Goal: Task Accomplishment & Management: Complete application form

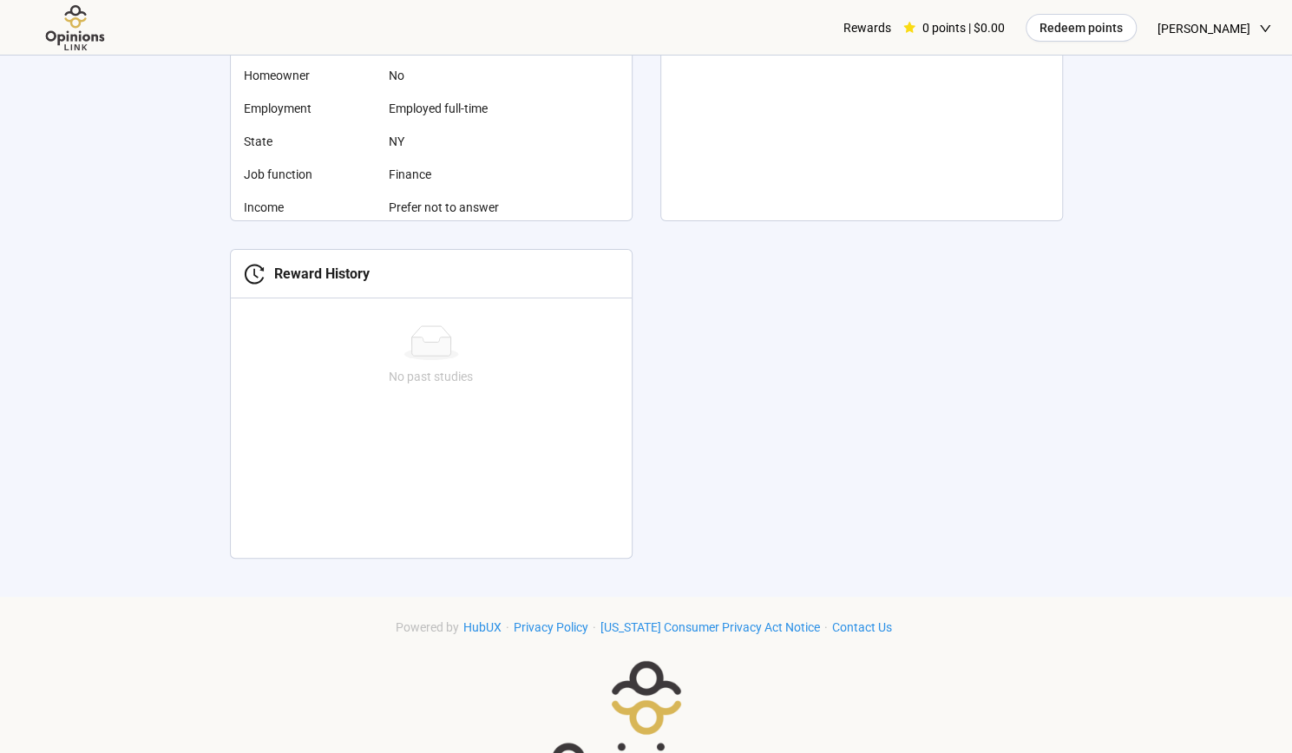
scroll to position [864, 0]
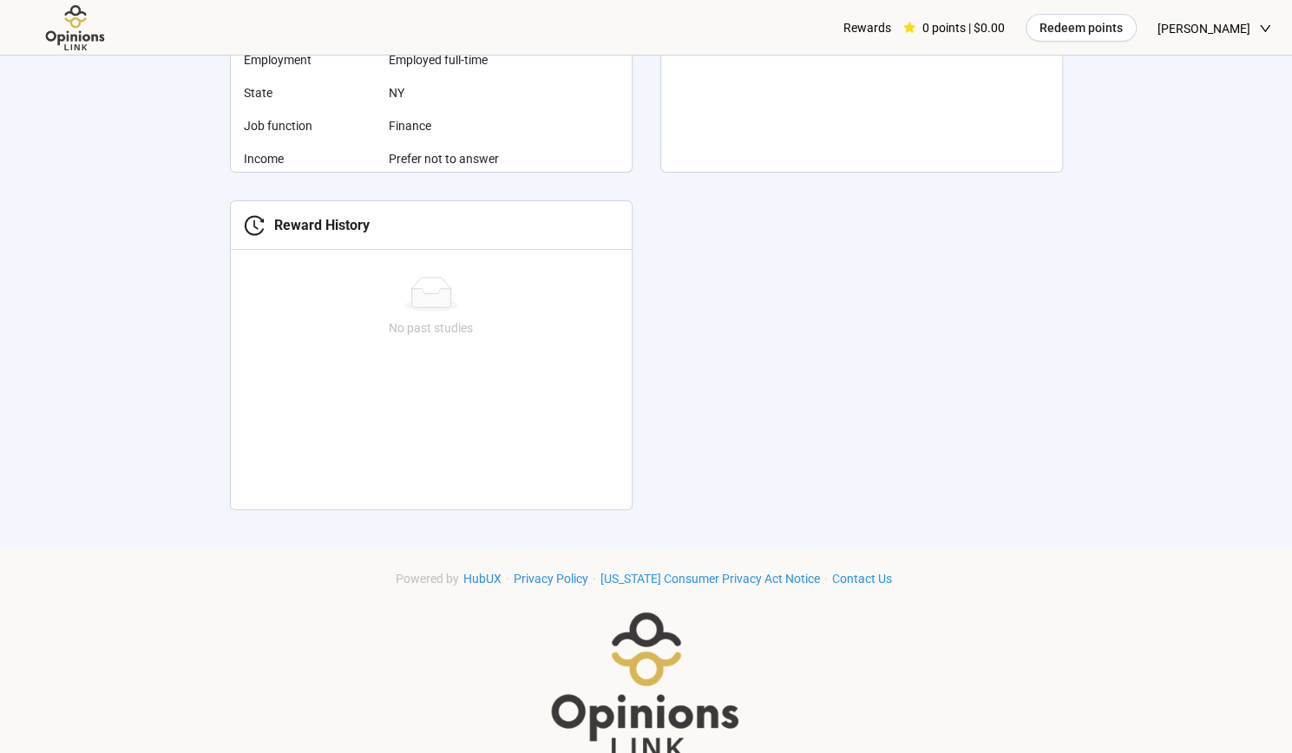
click at [1204, 37] on span "[PERSON_NAME]" at bounding box center [1203, 29] width 93 height 56
click at [1083, 175] on div "Hey [PERSON_NAME], get started by completing your personal information This hel…" at bounding box center [646, 135] width 888 height 805
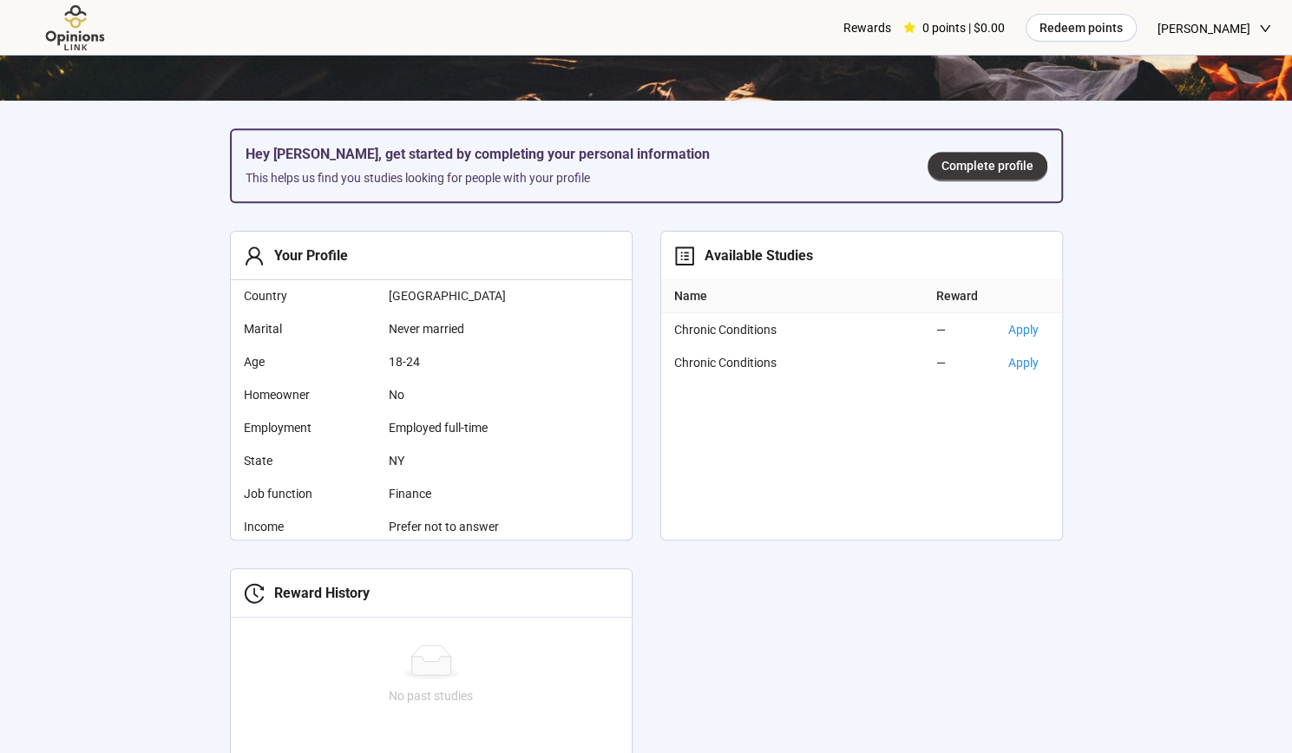
scroll to position [486, 0]
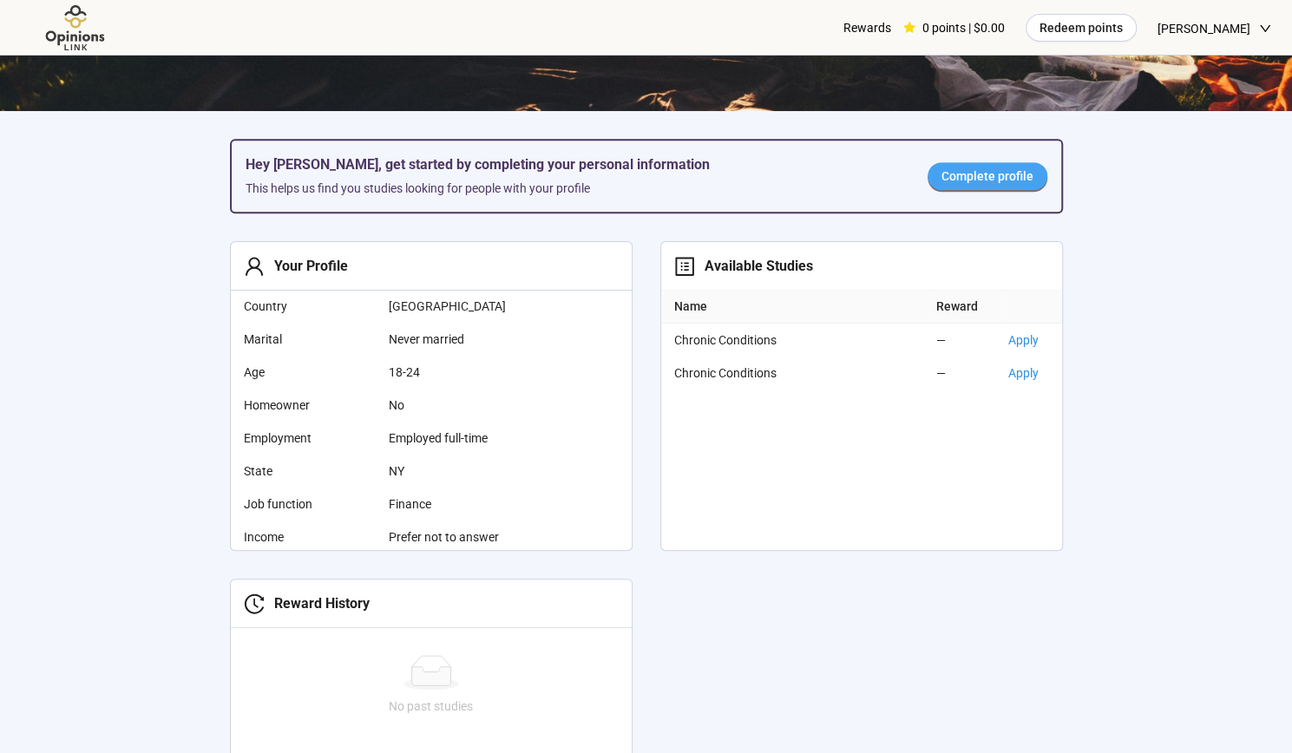
click at [986, 181] on span "Complete profile" at bounding box center [987, 176] width 92 height 19
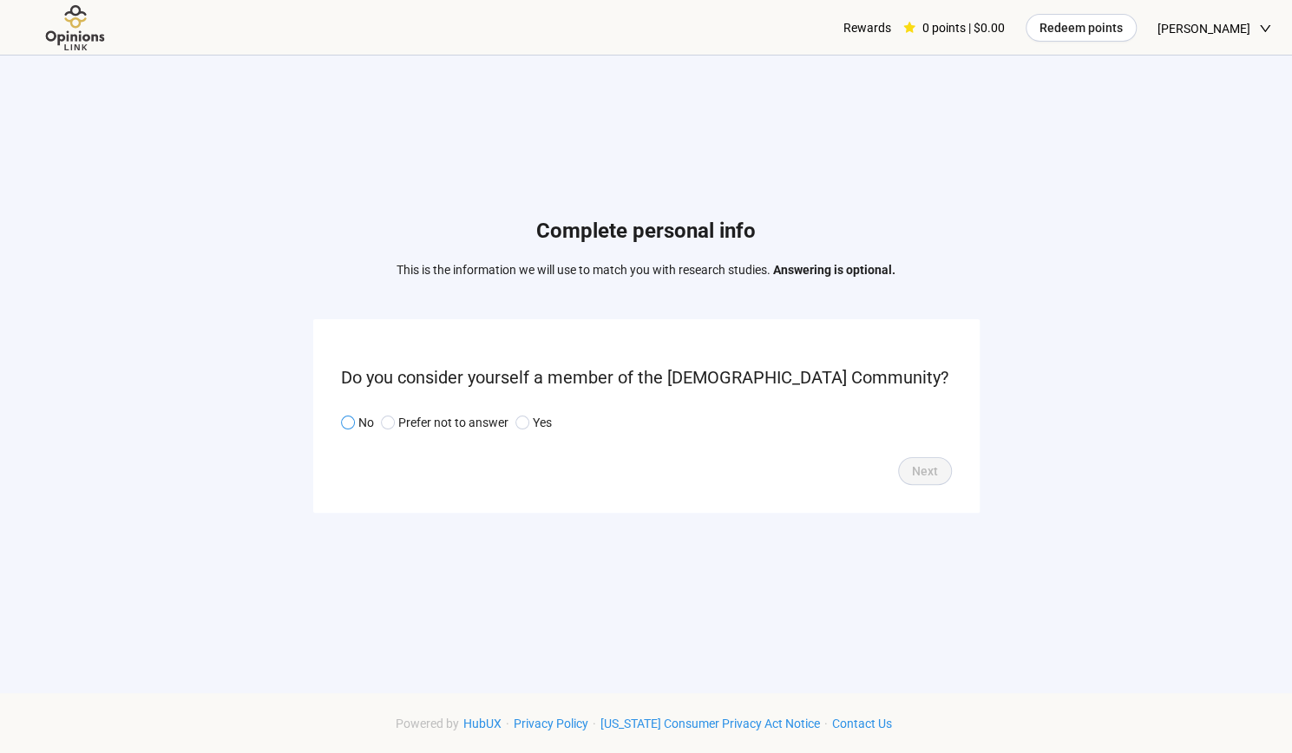
click at [361, 425] on p "No" at bounding box center [366, 422] width 16 height 19
click at [922, 480] on button "Next" at bounding box center [925, 471] width 54 height 28
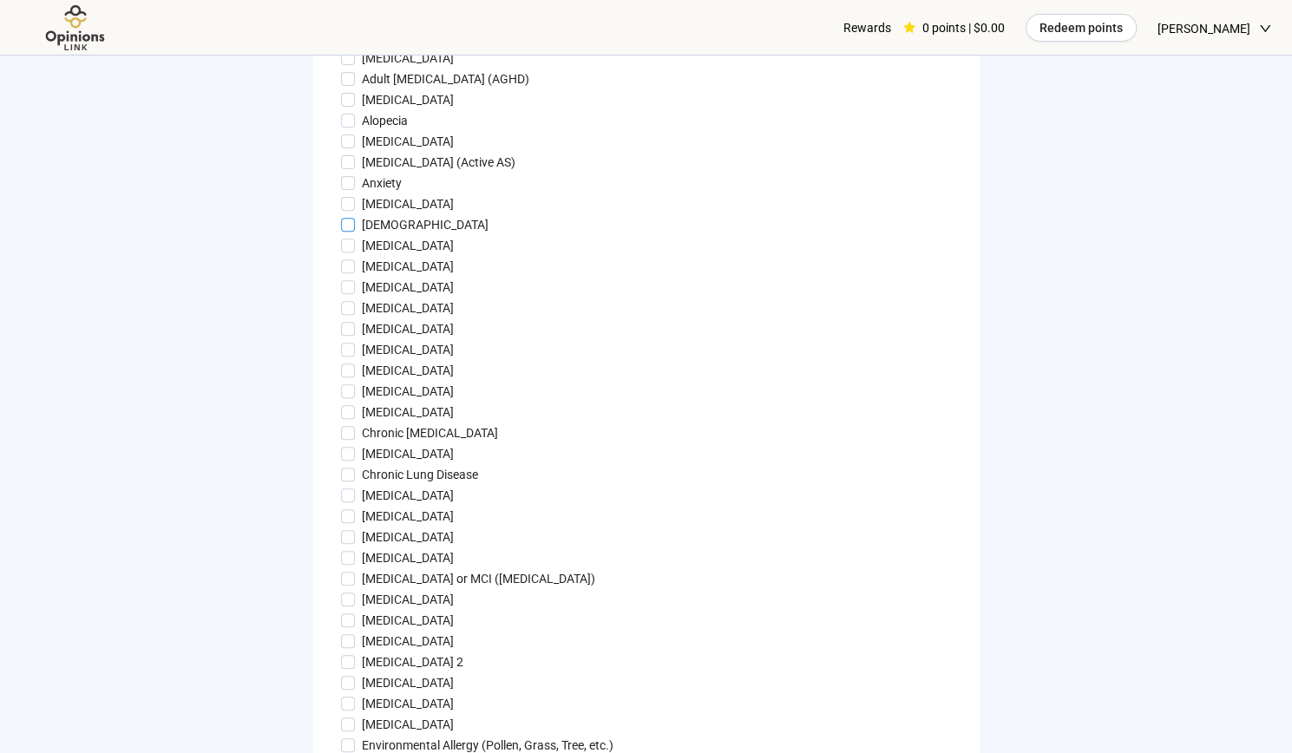
scroll to position [275, 0]
click at [392, 173] on p "Anxiety" at bounding box center [382, 182] width 40 height 19
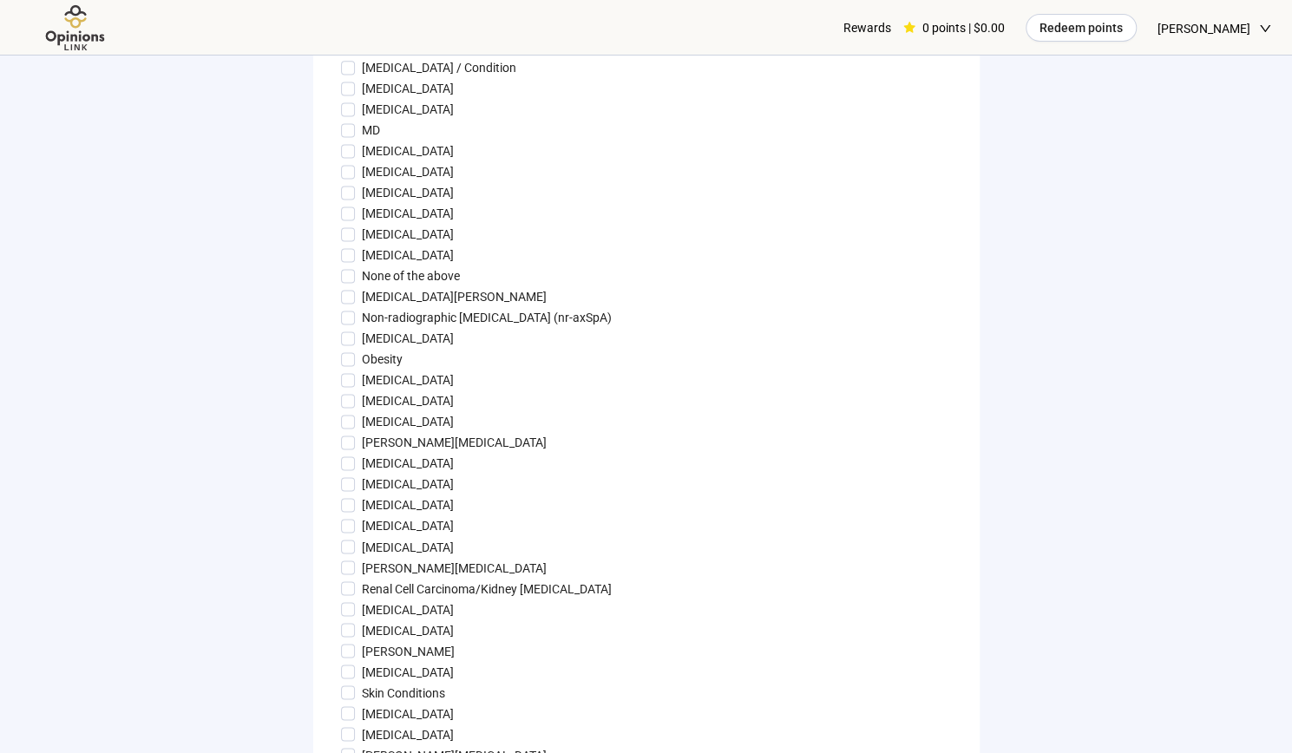
scroll to position [1666, 0]
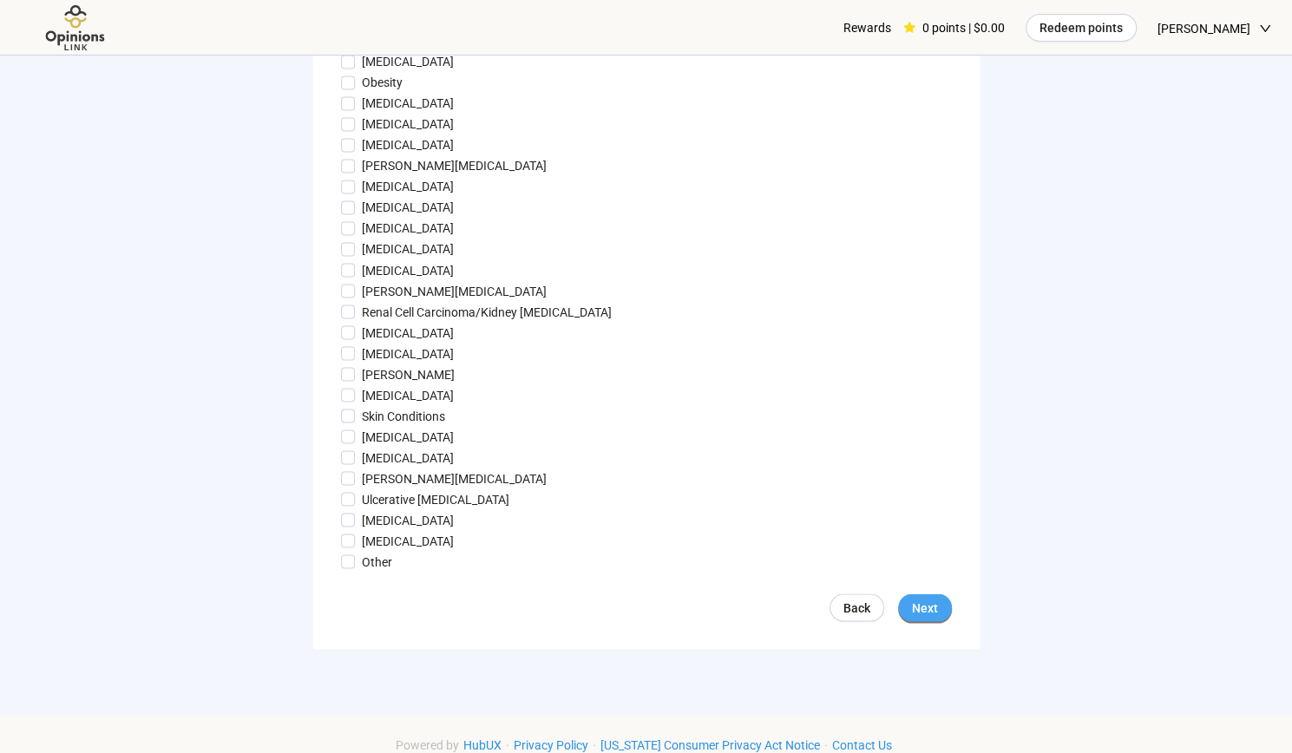
click at [918, 612] on span "Next" at bounding box center [925, 607] width 26 height 19
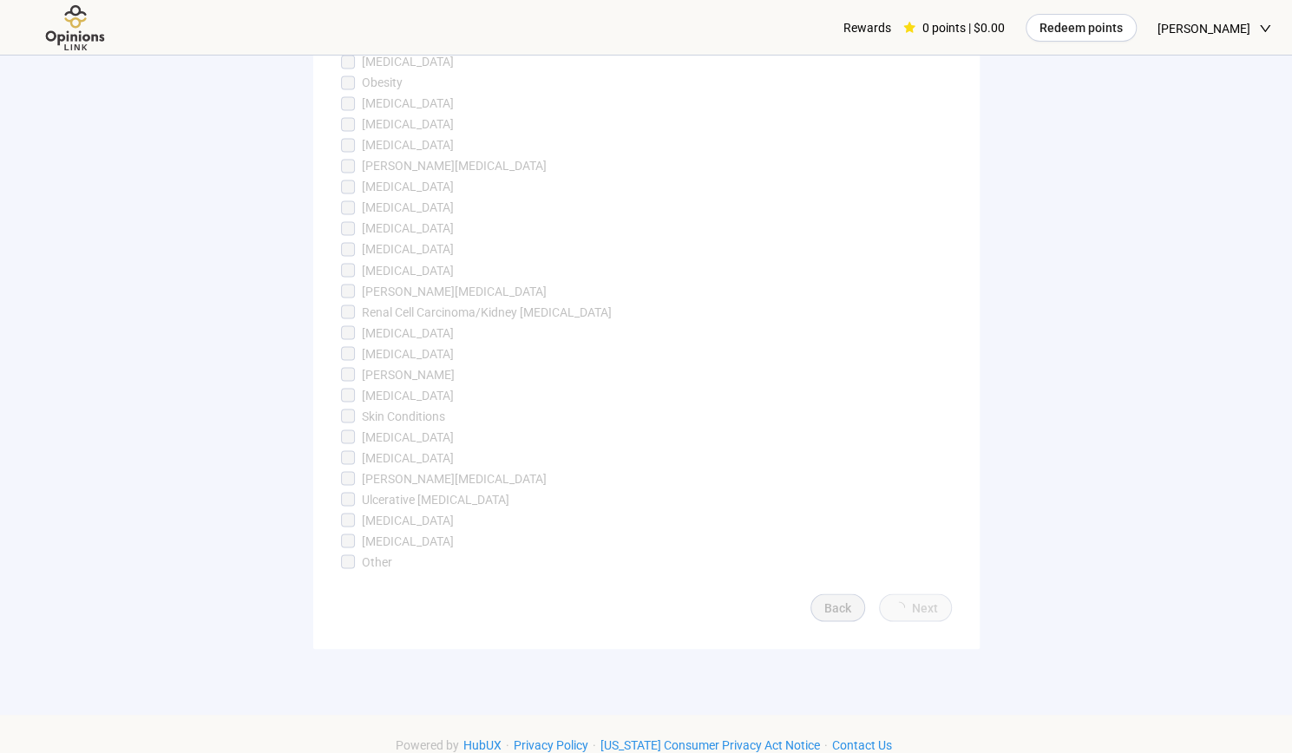
click at [701, 490] on label "Ulcerative [MEDICAL_DATA]" at bounding box center [646, 498] width 611 height 19
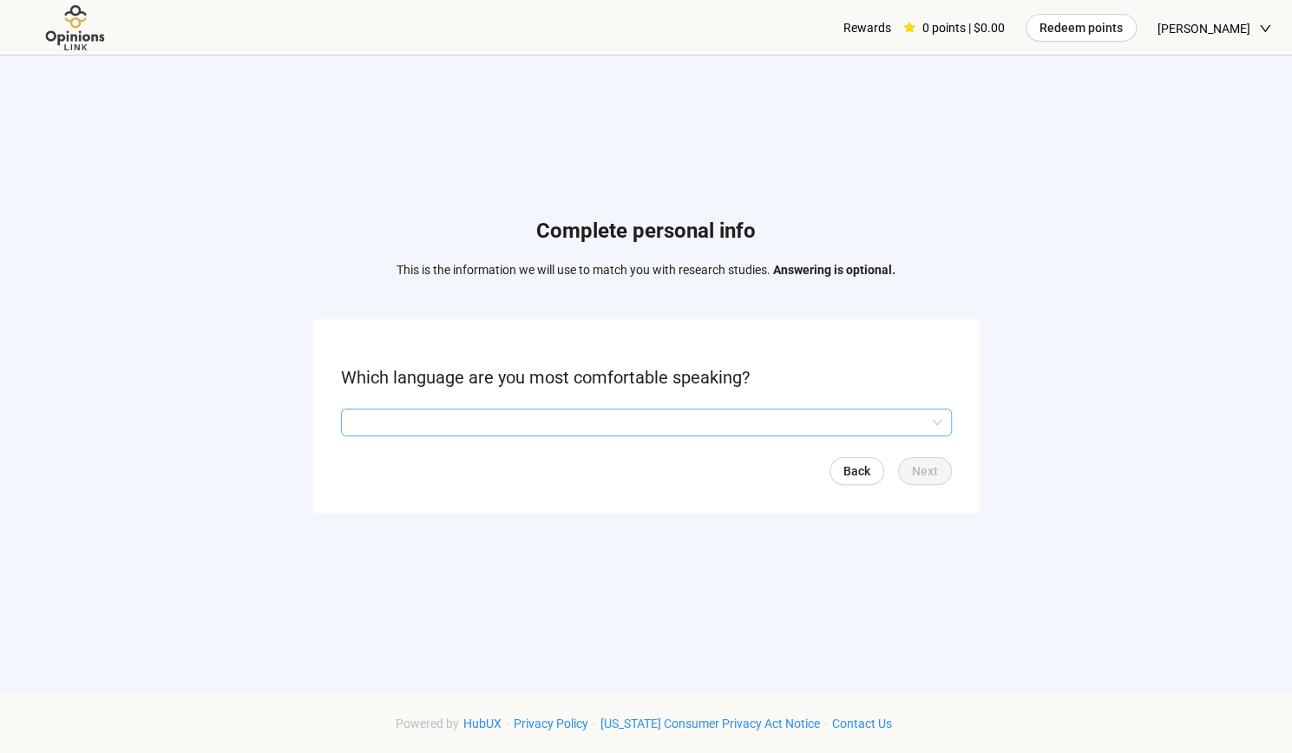
click at [704, 423] on input "search" at bounding box center [646, 422] width 590 height 26
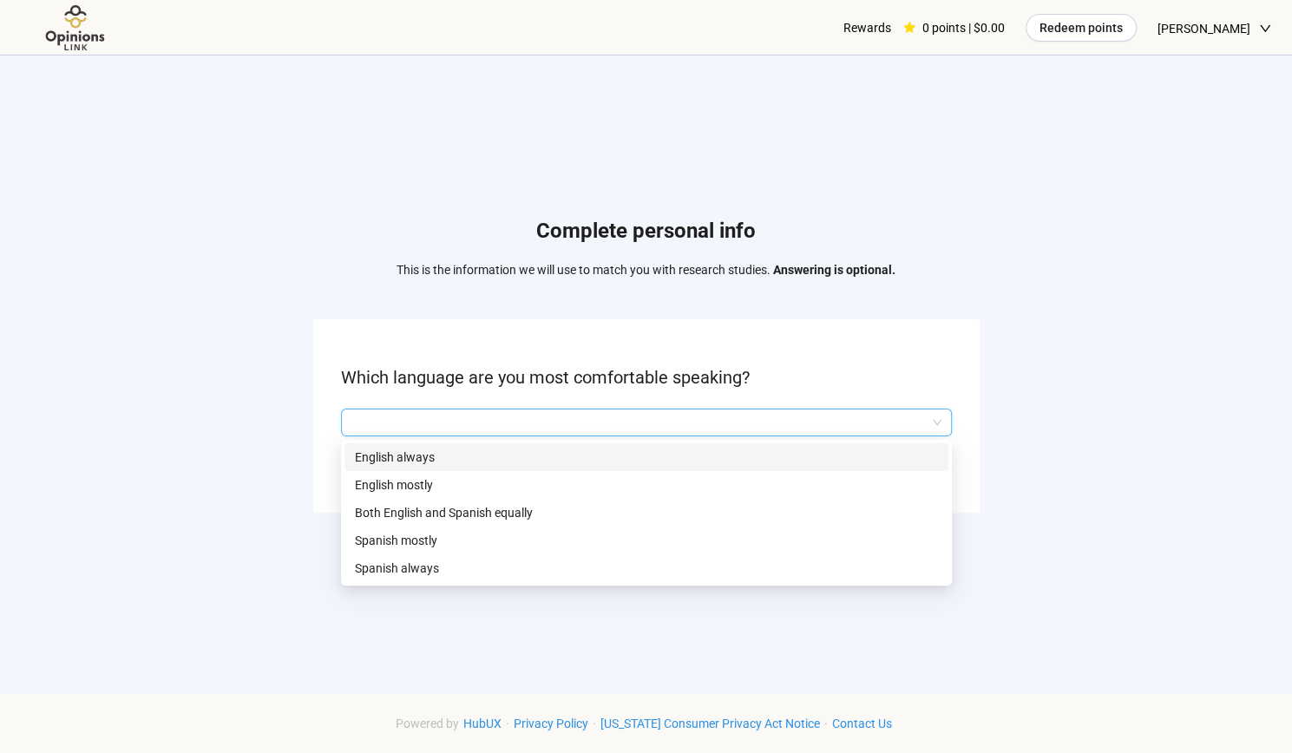
click at [661, 460] on p "English always" at bounding box center [646, 457] width 583 height 19
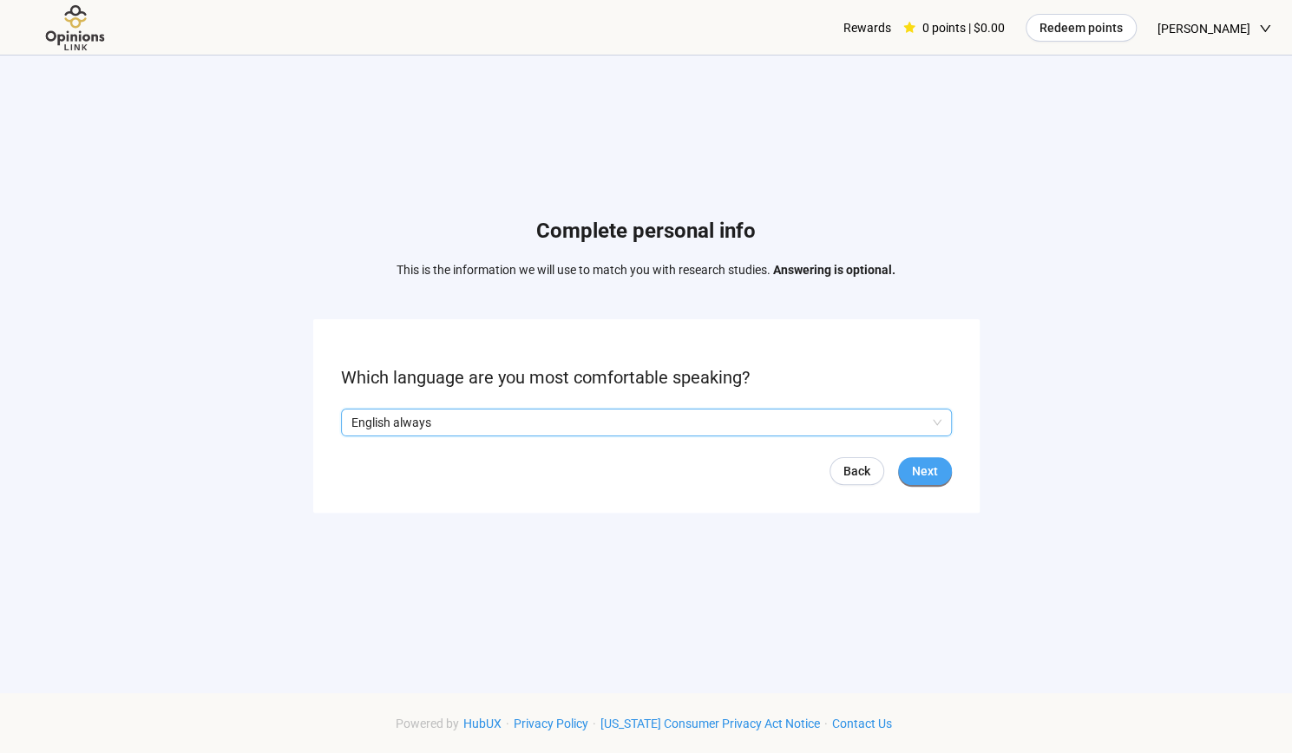
click at [912, 475] on span "Next" at bounding box center [925, 471] width 26 height 19
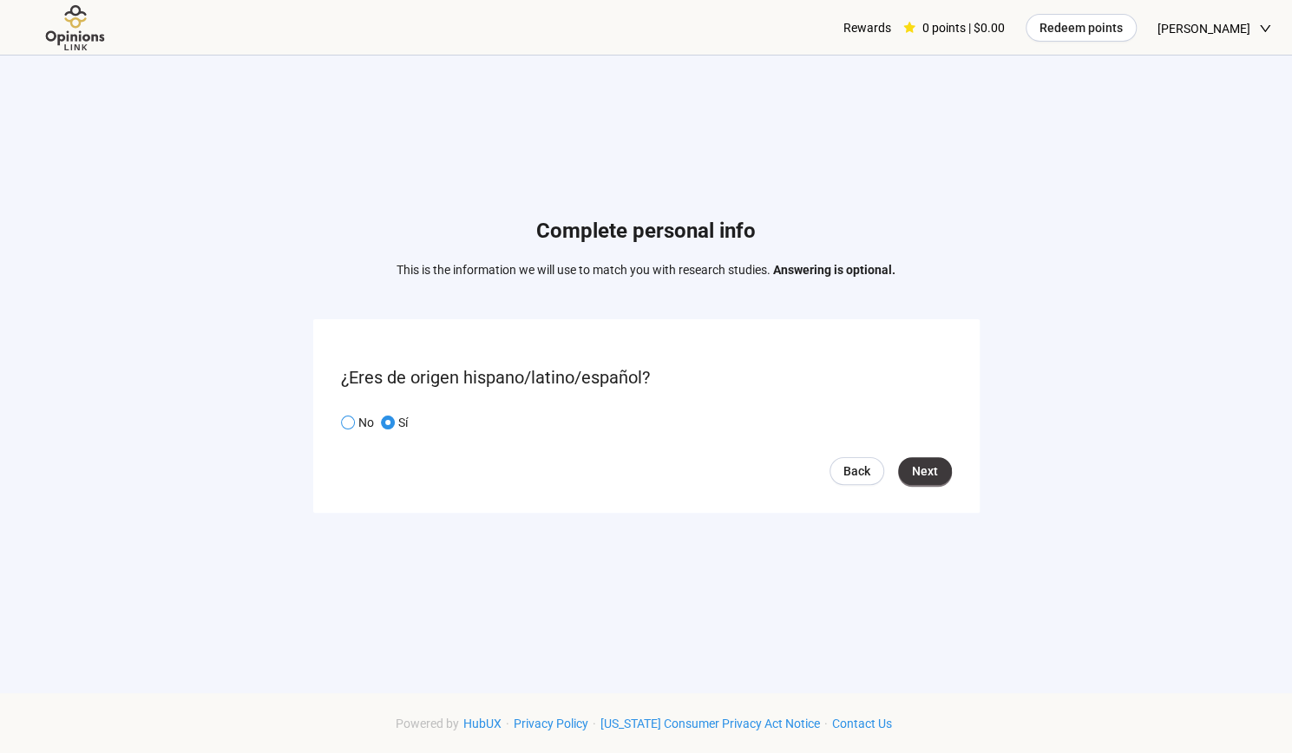
click at [359, 421] on p "No" at bounding box center [366, 422] width 16 height 19
click at [921, 468] on span "Next" at bounding box center [925, 471] width 26 height 19
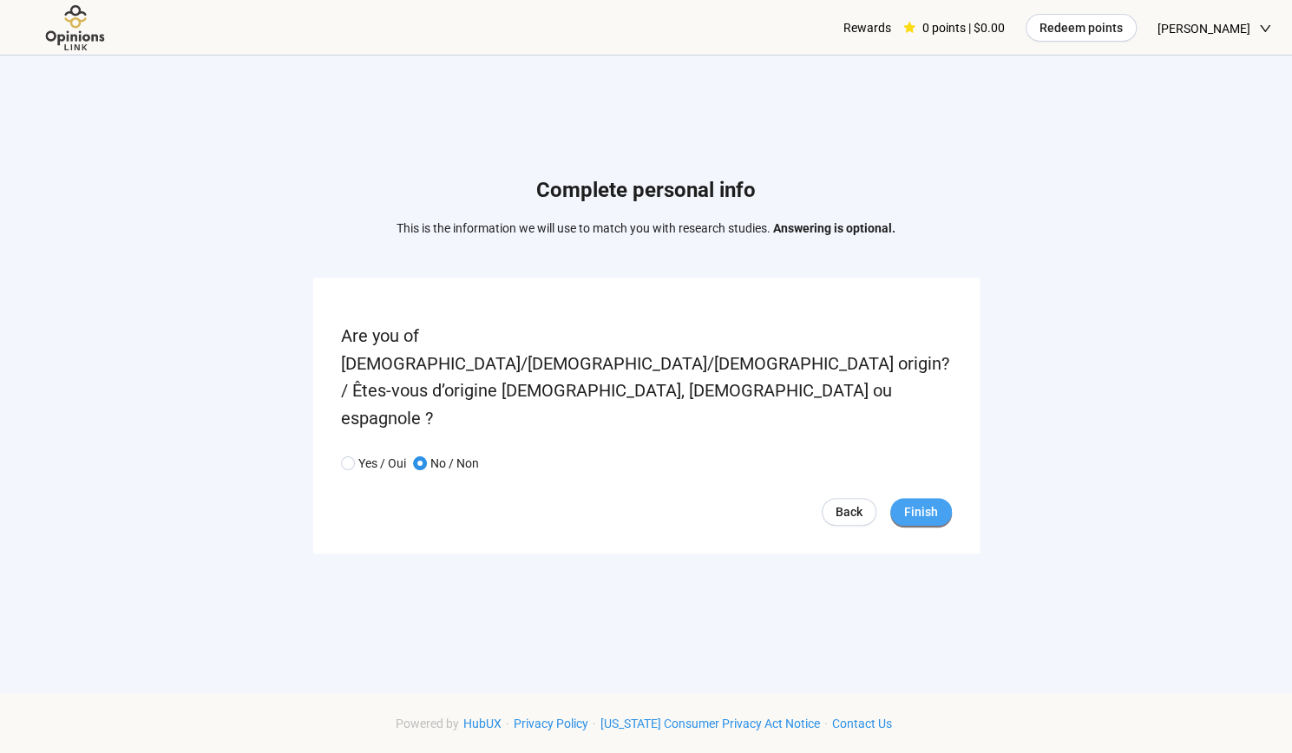
click at [915, 502] on span "Finish" at bounding box center [921, 511] width 34 height 19
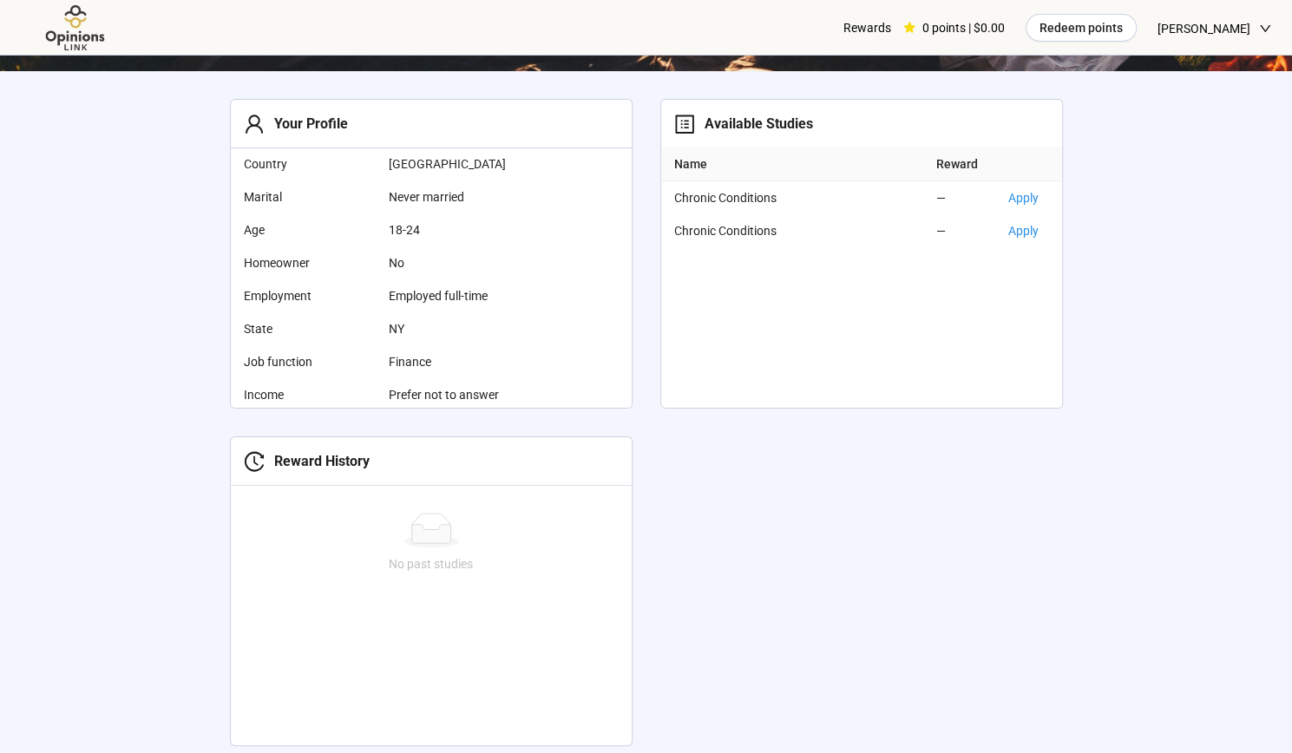
scroll to position [527, 0]
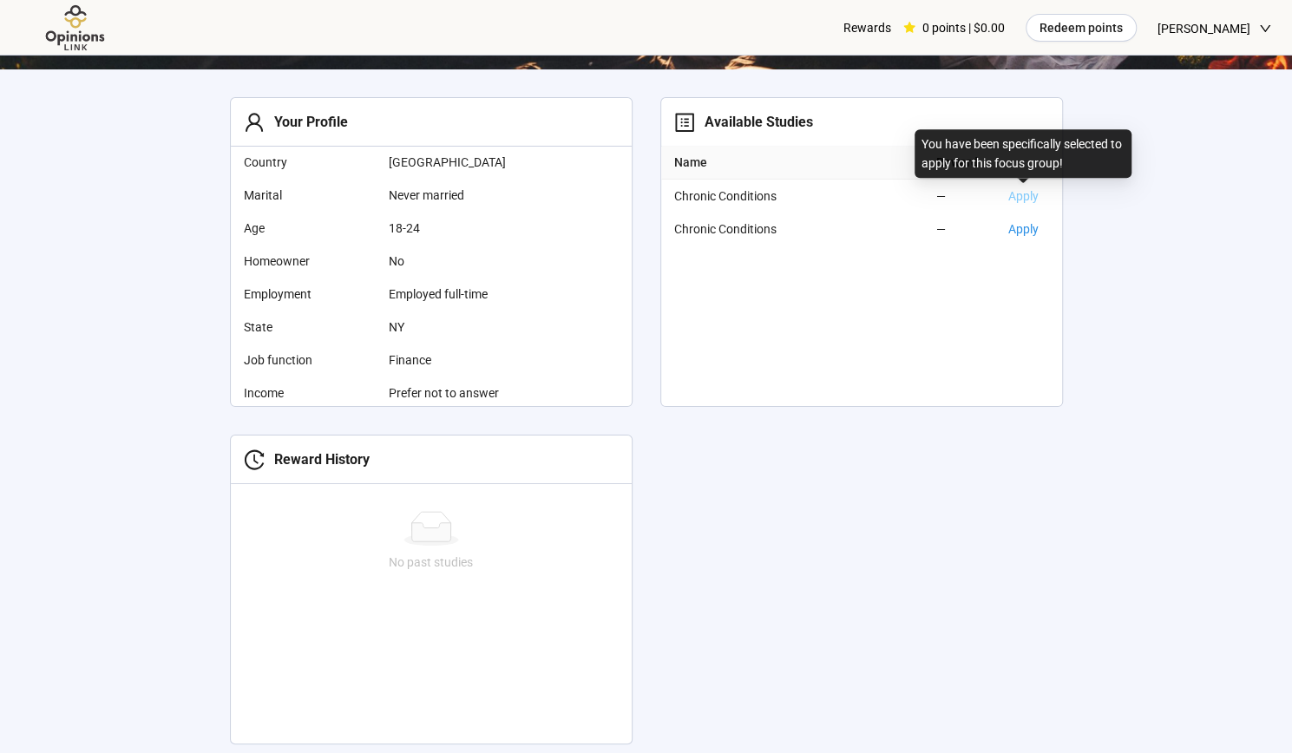
click at [1029, 200] on link "Apply" at bounding box center [1023, 196] width 30 height 14
